Goal: Transaction & Acquisition: Obtain resource

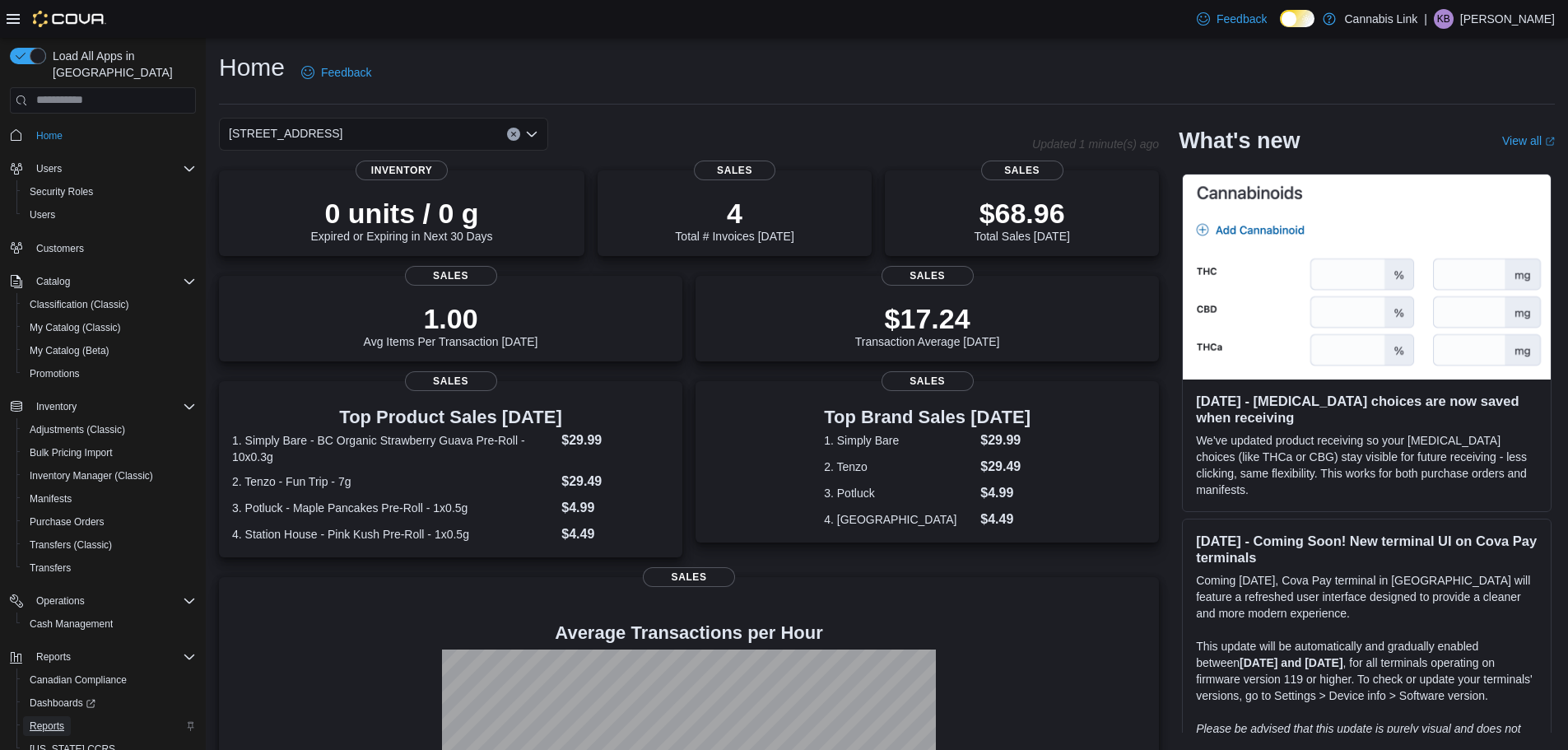
click at [59, 716] on span "Reports" at bounding box center [46, 726] width 34 height 20
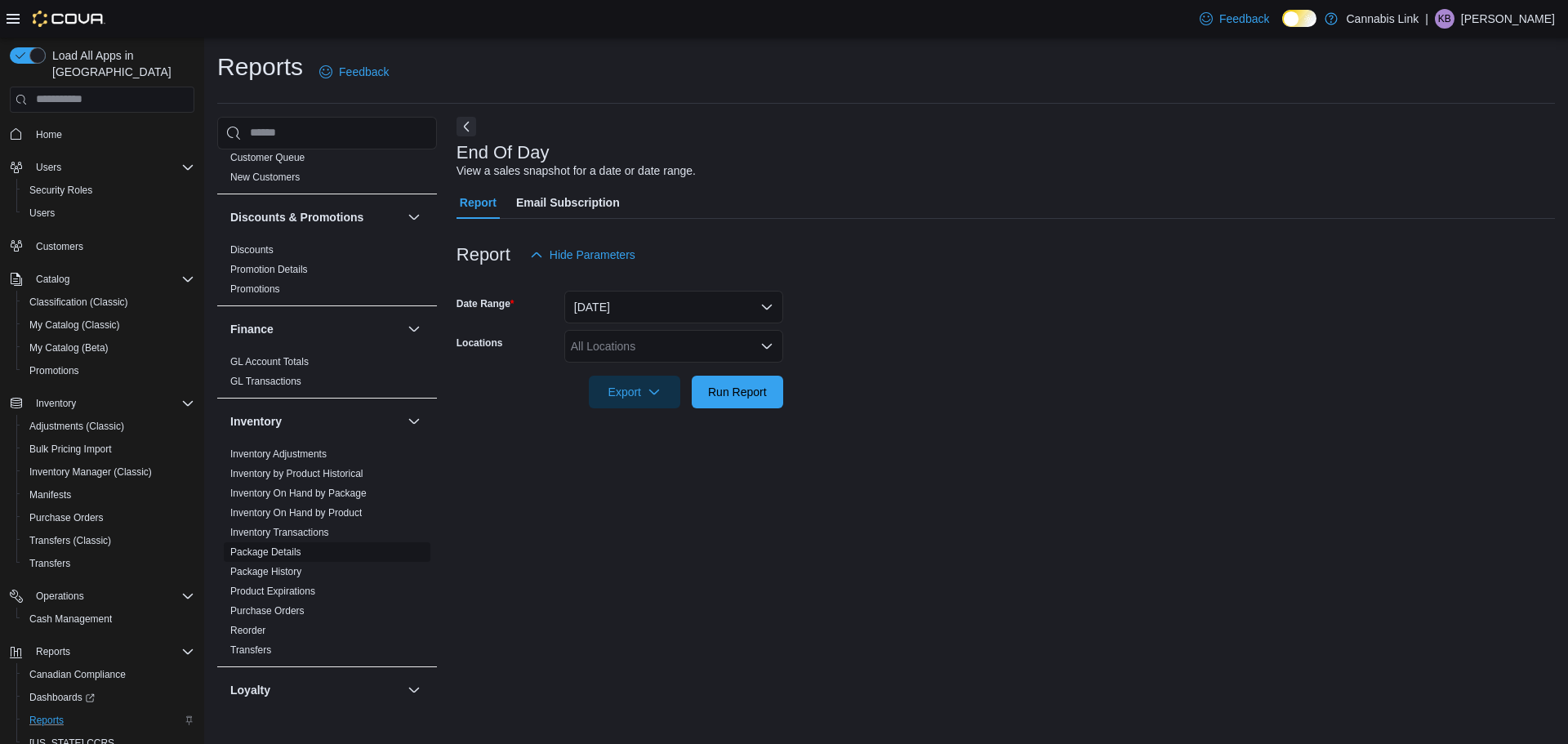
scroll to position [327, 0]
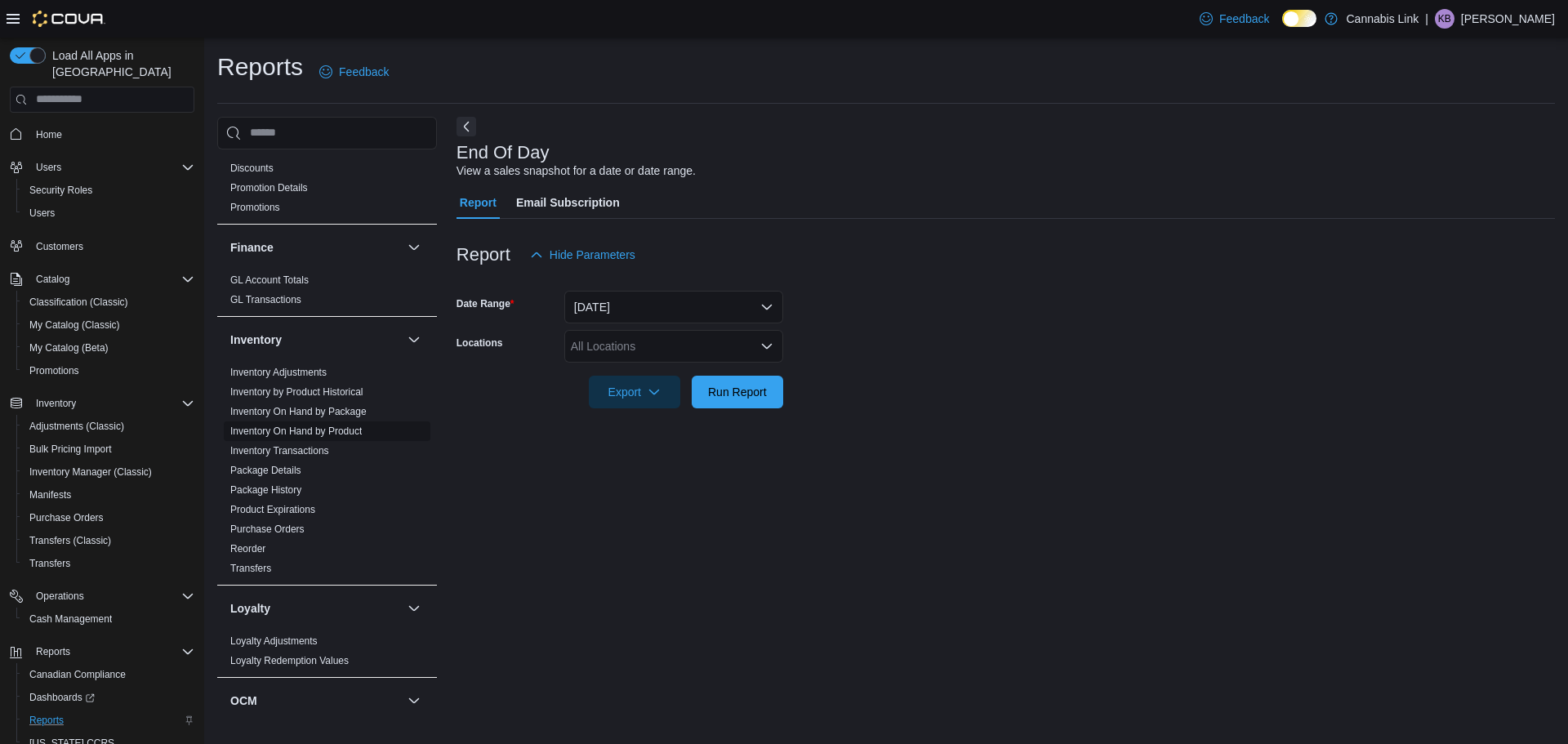
click at [345, 430] on link "Inventory On Hand by Product" at bounding box center [296, 431] width 131 height 12
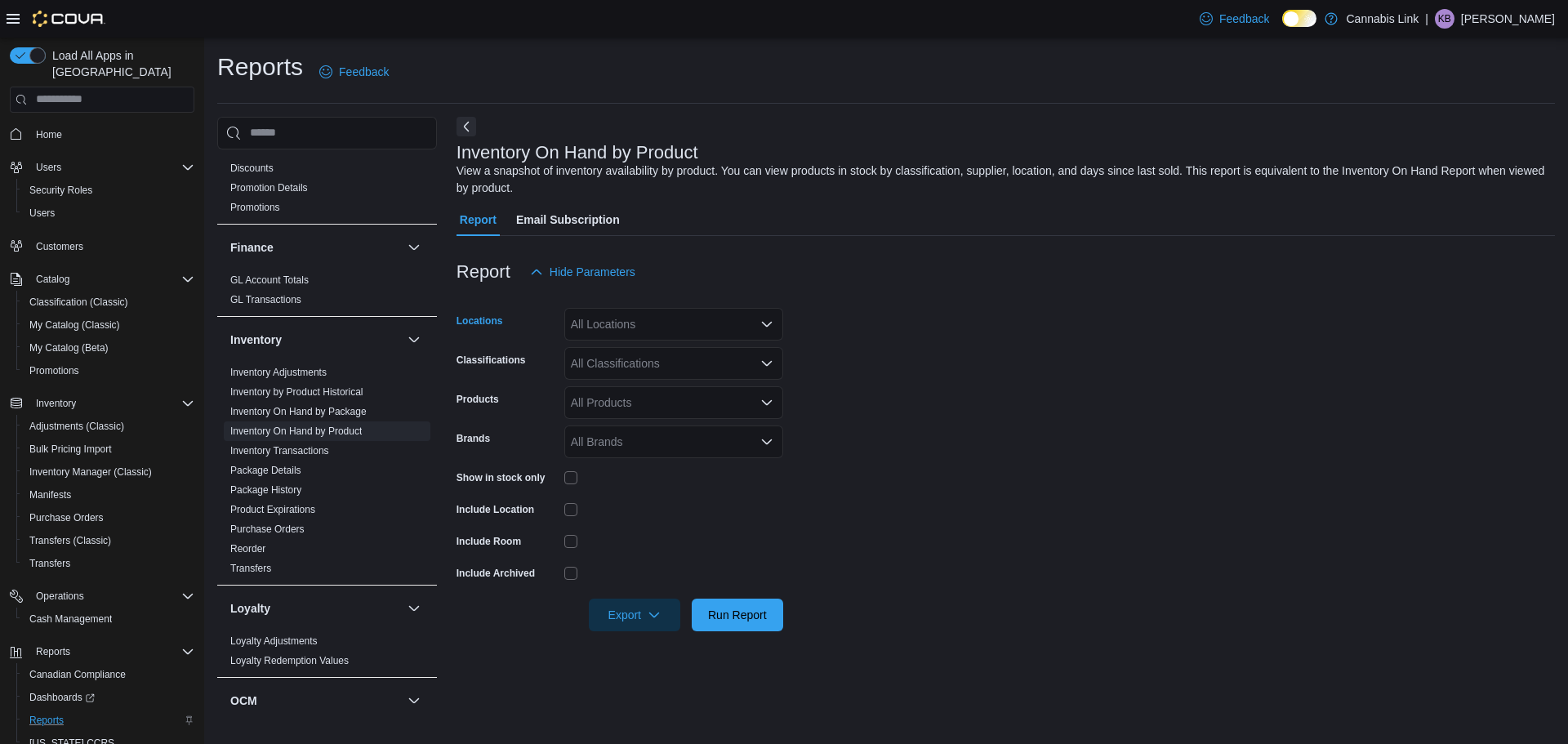
click at [711, 330] on div "All Locations" at bounding box center [674, 324] width 219 height 32
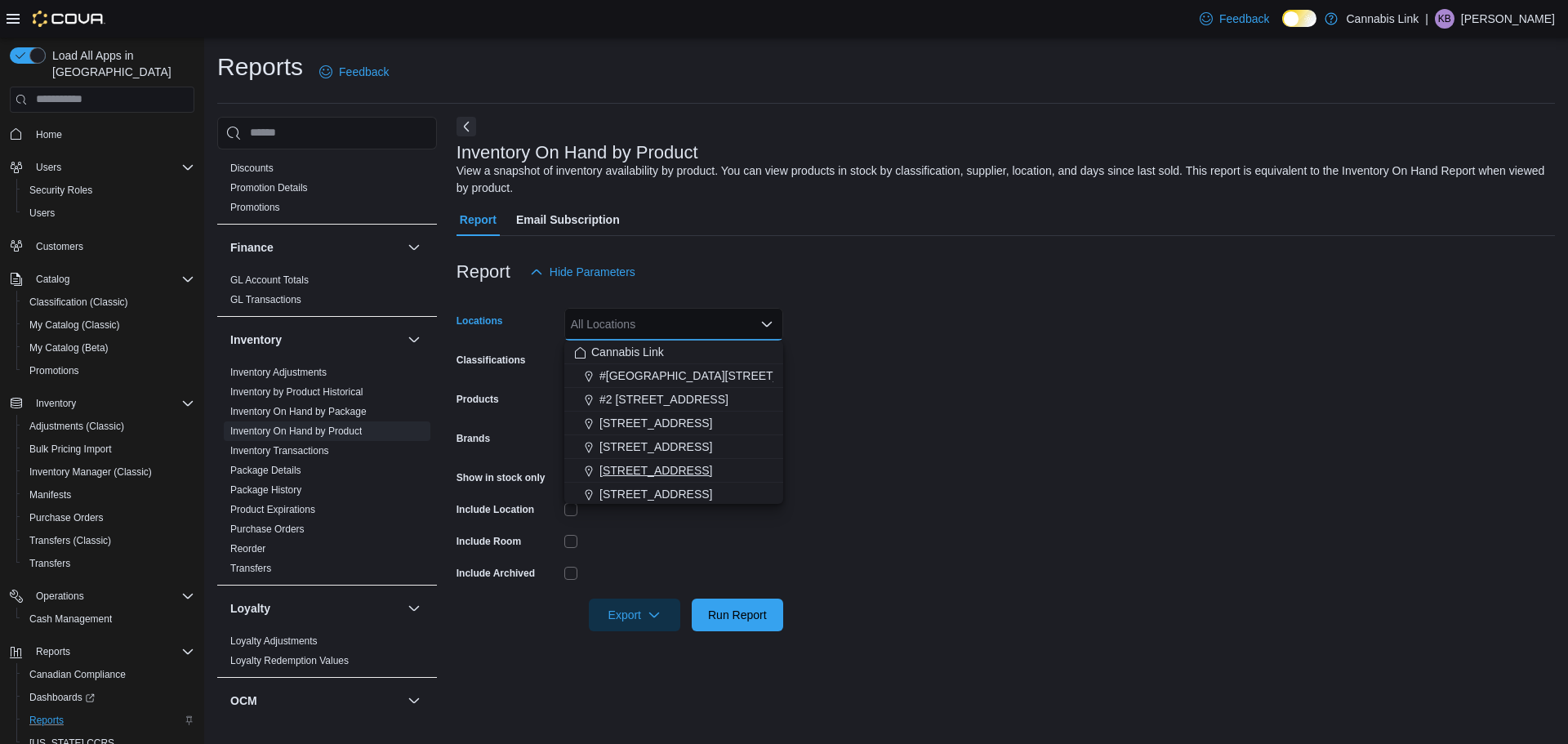
click at [716, 470] on div "[STREET_ADDRESS]" at bounding box center [674, 470] width 199 height 17
click at [958, 448] on form "Locations [STREET_ADDRESS] Selected. [STREET_ADDRESS]. Press Backspace to delet…" at bounding box center [1005, 460] width 1098 height 343
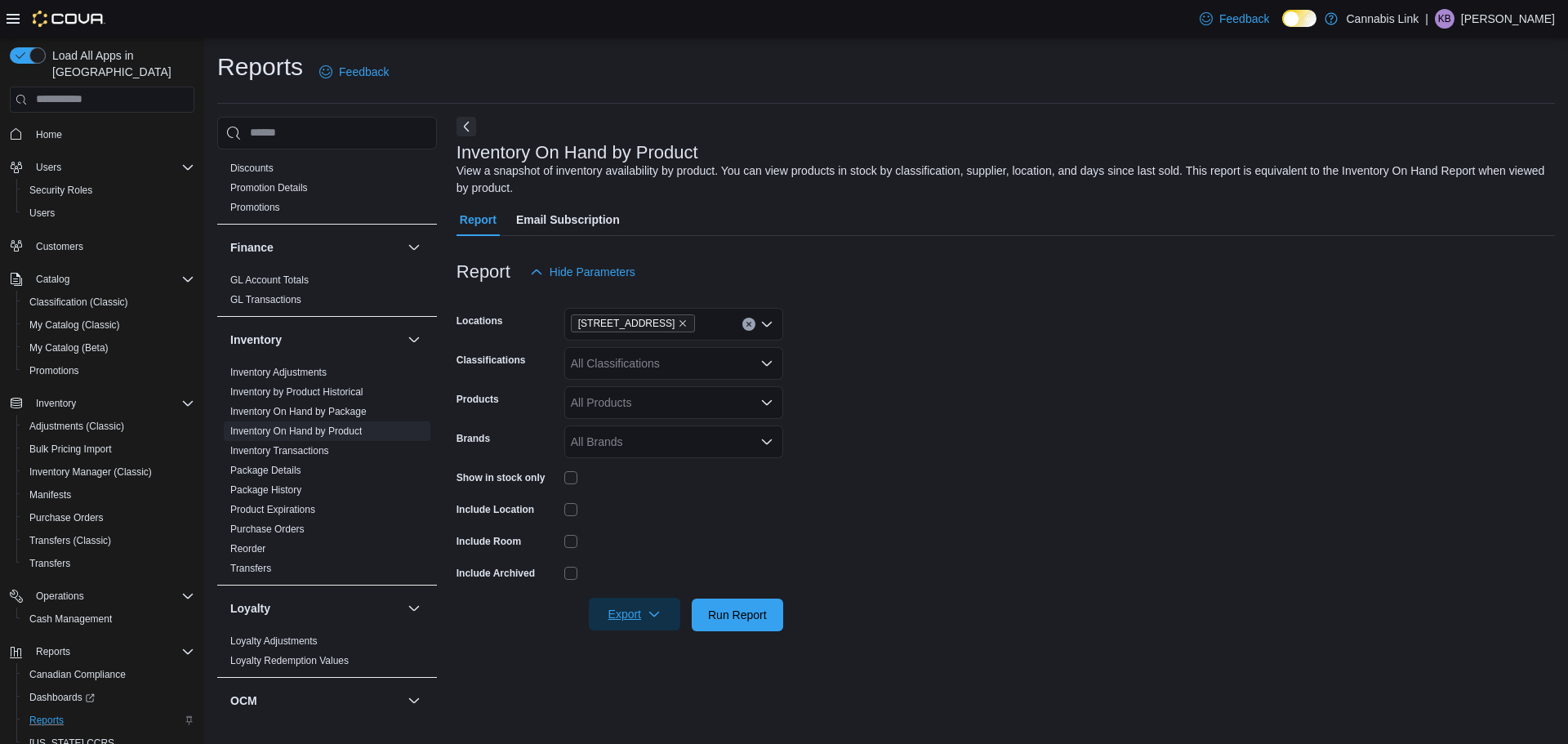
click at [641, 628] on span "Export" at bounding box center [633, 613] width 71 height 32
click at [666, 529] on button "Export to Excel" at bounding box center [636, 516] width 93 height 32
click at [248, 565] on link "Transfers" at bounding box center [251, 568] width 41 height 12
